Goal: Information Seeking & Learning: Understand process/instructions

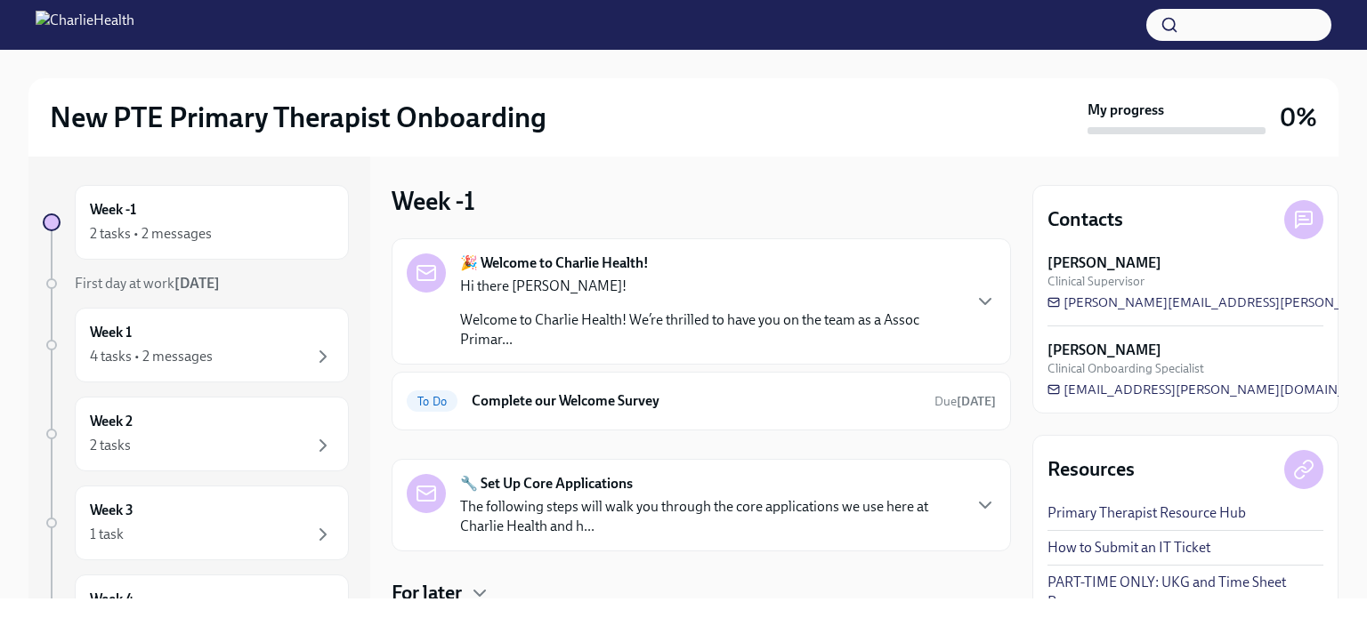
click at [955, 309] on div "🎉 Welcome to Charlie Health! Hi there [PERSON_NAME]! Welcome to Charlie Health!…" at bounding box center [701, 302] width 589 height 96
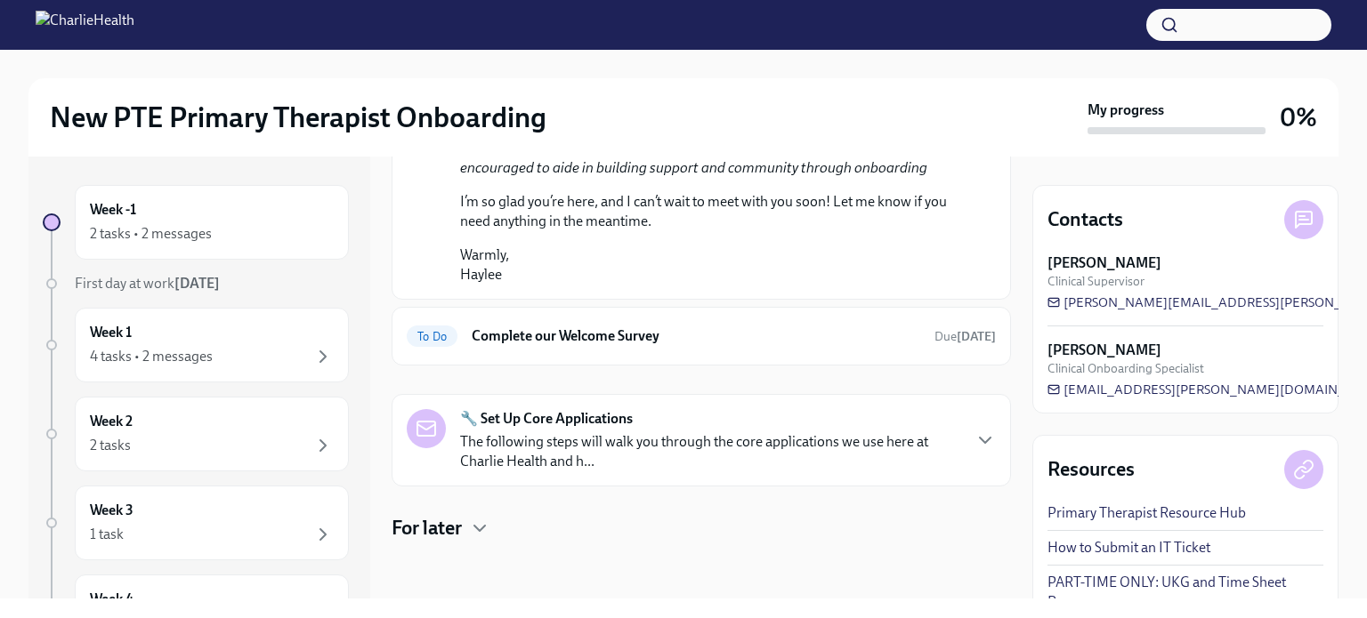
scroll to position [1101, 0]
click at [908, 432] on div "🔧 Set Up Core Applications The following steps will walk you through the core a…" at bounding box center [710, 440] width 500 height 62
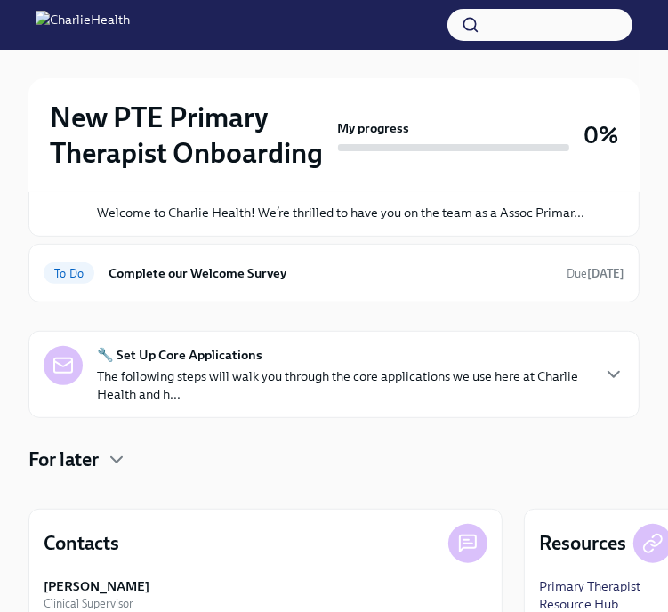
scroll to position [230, 0]
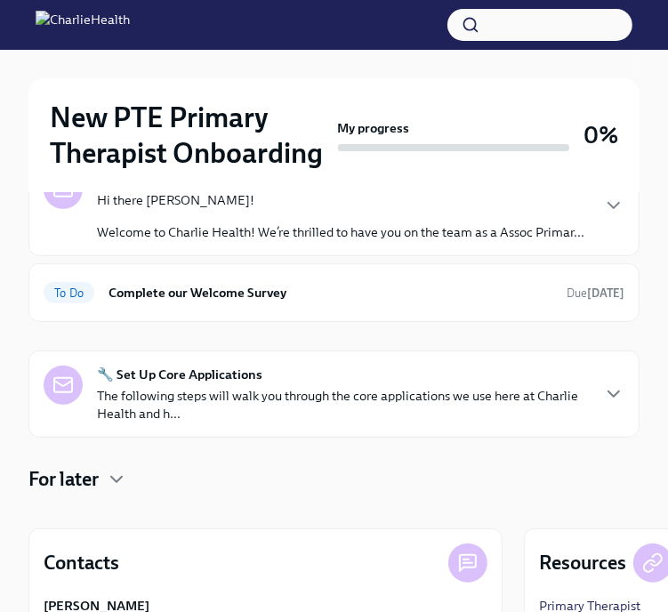
click at [591, 389] on div "🔧 Set Up Core Applications The following steps will walk you through the core a…" at bounding box center [334, 394] width 581 height 57
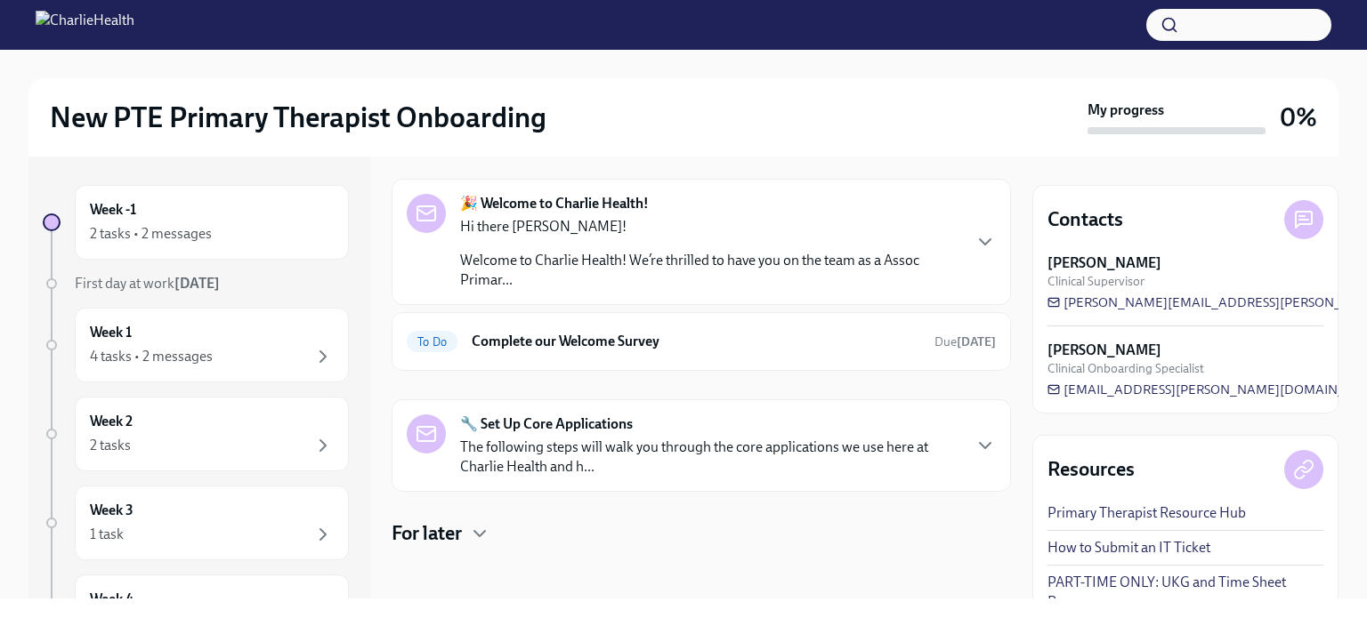
scroll to position [63, 0]
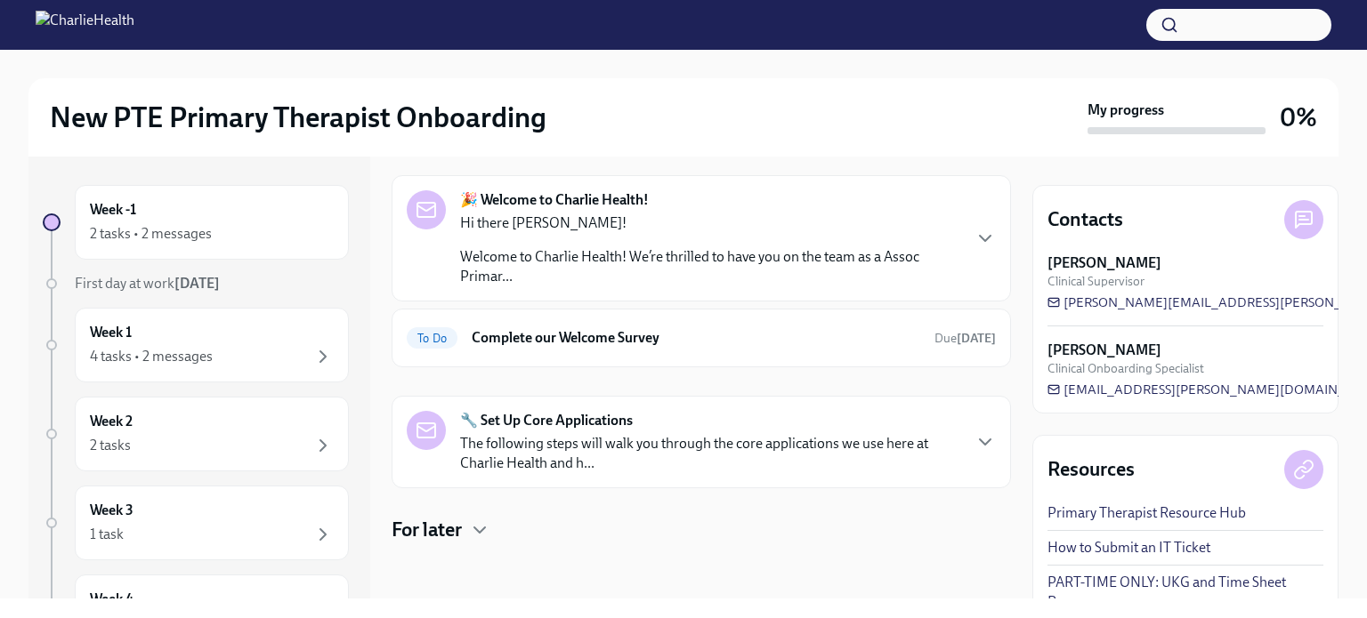
click at [650, 440] on p "The following steps will walk you through the core applications we use here at …" at bounding box center [710, 453] width 500 height 39
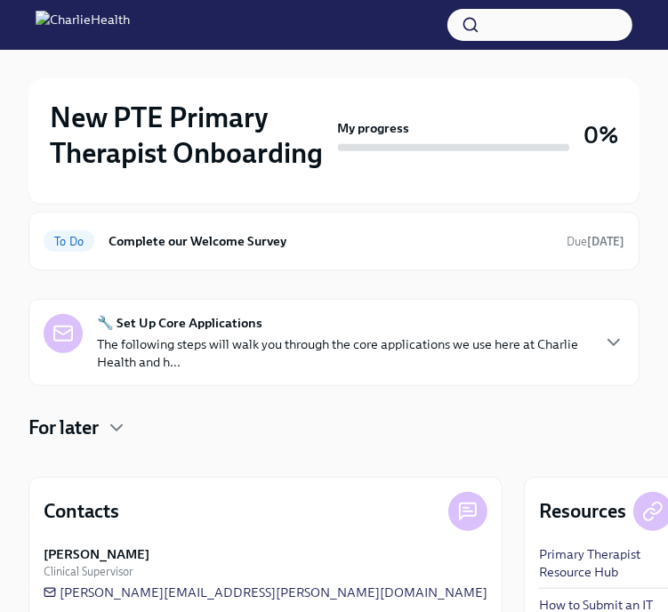
scroll to position [285, 0]
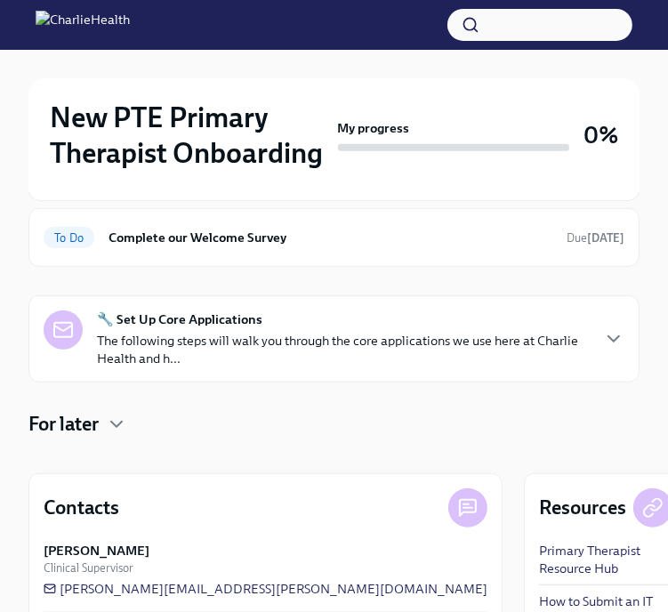
click at [573, 350] on p "The following steps will walk you through the core applications we use here at …" at bounding box center [343, 350] width 492 height 36
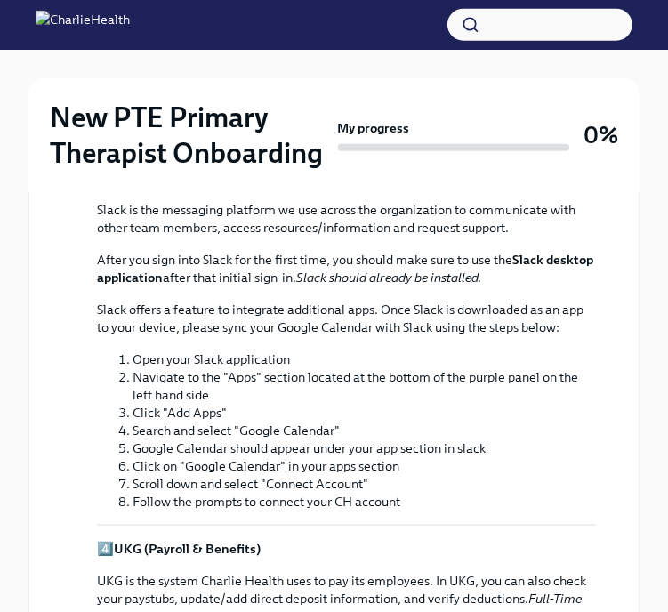
scroll to position [939, 0]
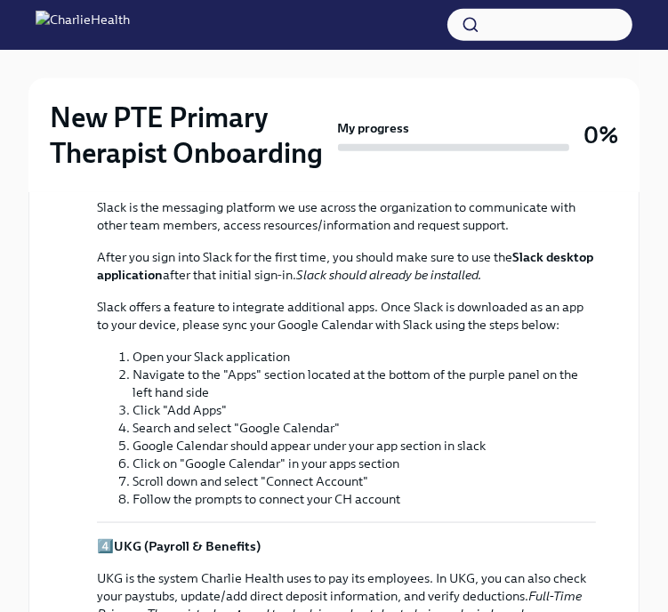
click at [327, 389] on li "Navigate to the "Apps" section located at the bottom of the purple panel on the…" at bounding box center [365, 384] width 464 height 36
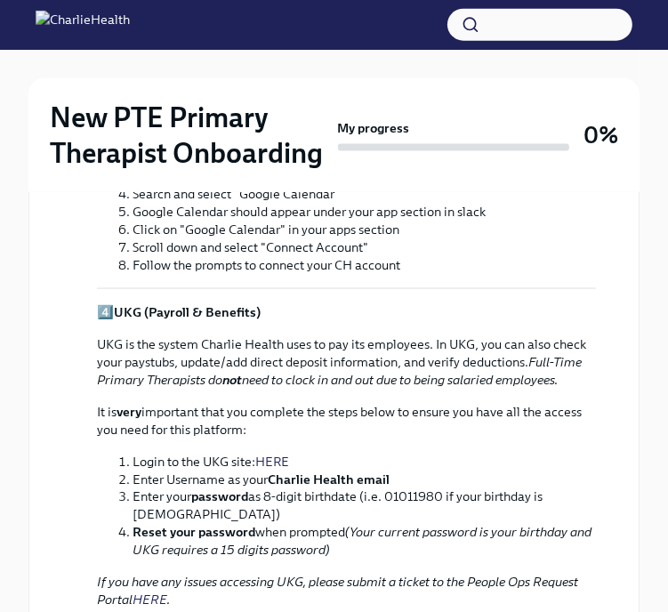
scroll to position [1263, 0]
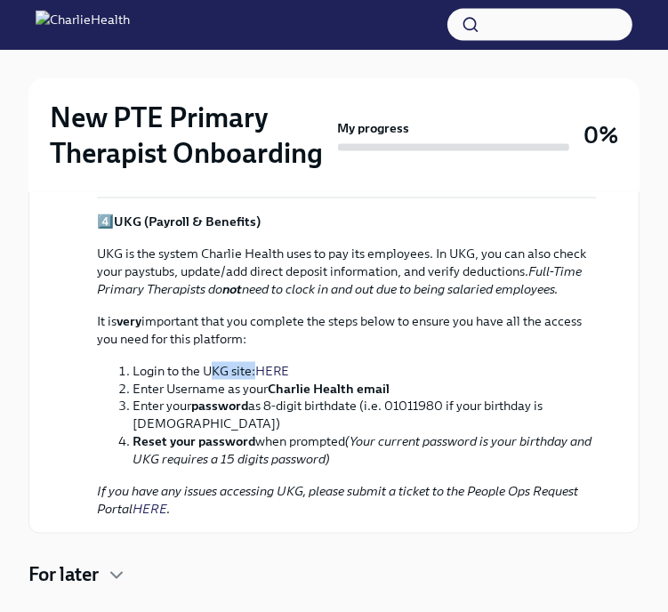
drag, startPoint x: 209, startPoint y: 373, endPoint x: 254, endPoint y: 373, distance: 45.4
click at [254, 373] on li "Login to the UKG site: HERE" at bounding box center [365, 371] width 464 height 18
click at [275, 373] on link "HERE" at bounding box center [272, 371] width 34 height 16
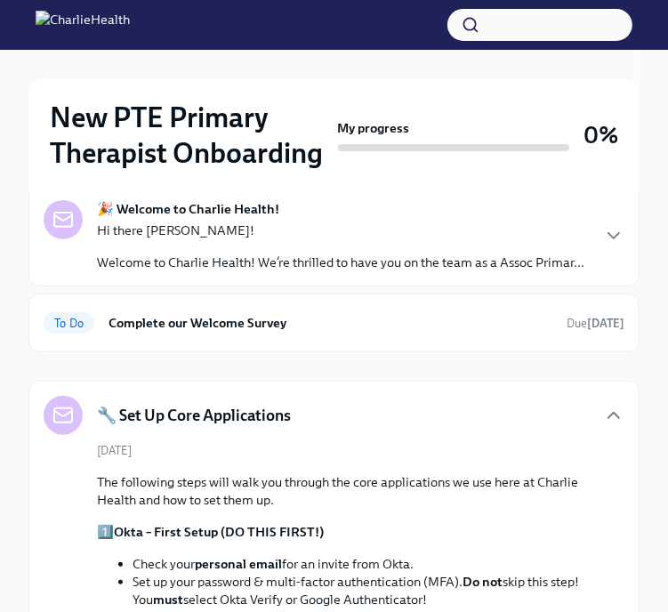
scroll to position [183, 0]
